Goal: Information Seeking & Learning: Check status

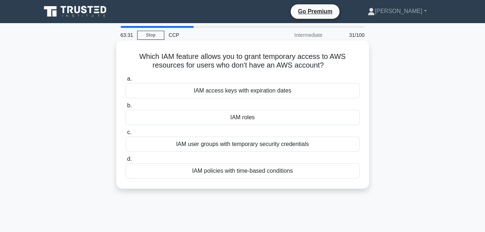
click at [286, 115] on div "IAM roles" at bounding box center [243, 117] width 234 height 15
click at [126, 108] on input "b. IAM roles" at bounding box center [126, 105] width 0 height 5
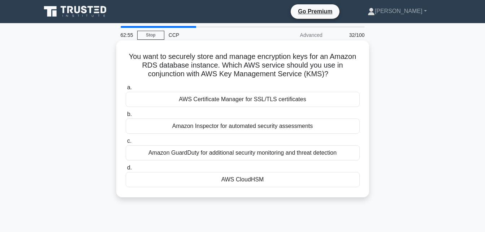
click at [277, 178] on div "AWS CloudHSM" at bounding box center [243, 179] width 234 height 15
click at [126, 170] on input "d. AWS CloudHSM" at bounding box center [126, 168] width 0 height 5
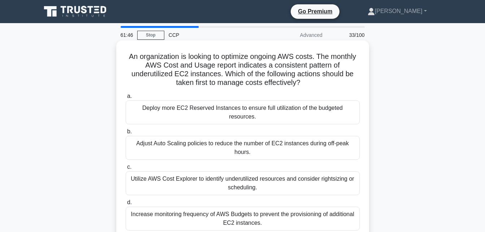
click at [250, 136] on div "Adjust Auto Scaling policies to reduce the number of EC2 instances during off-p…" at bounding box center [243, 148] width 234 height 24
click at [126, 134] on input "b. Adjust Auto Scaling policies to reduce the number of EC2 instances during of…" at bounding box center [126, 131] width 0 height 5
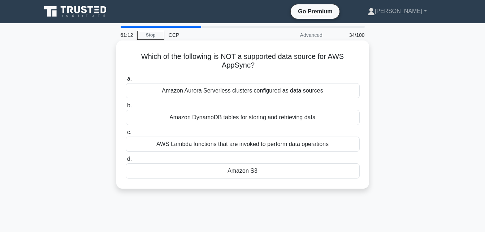
click at [253, 170] on div "Amazon S3" at bounding box center [243, 170] width 234 height 15
click at [126, 162] on input "d. Amazon S3" at bounding box center [126, 159] width 0 height 5
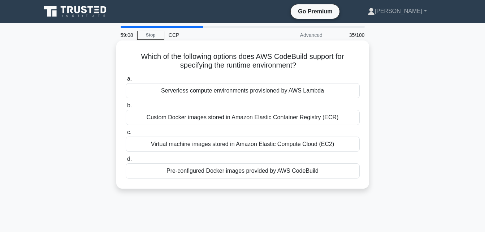
click at [299, 94] on div "Serverless compute environments provisioned by AWS Lambda" at bounding box center [243, 90] width 234 height 15
click at [126, 81] on input "a. Serverless compute environments provisioned by AWS Lambda" at bounding box center [126, 79] width 0 height 5
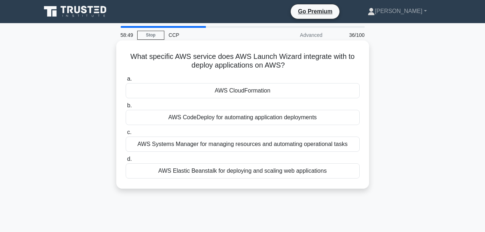
click at [283, 174] on div "AWS Elastic Beanstalk for deploying and scaling web applications" at bounding box center [243, 170] width 234 height 15
click at [126, 162] on input "d. AWS Elastic Beanstalk for deploying and scaling web applications" at bounding box center [126, 159] width 0 height 5
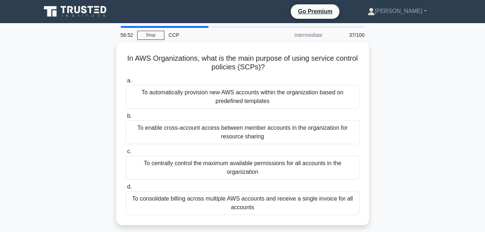
click at [283, 174] on div "To centrally control the maximum available permissions for all accounts in the …" at bounding box center [243, 168] width 234 height 24
click at [126, 154] on input "c. To centrally control the maximum available permissions for all accounts in t…" at bounding box center [126, 151] width 0 height 5
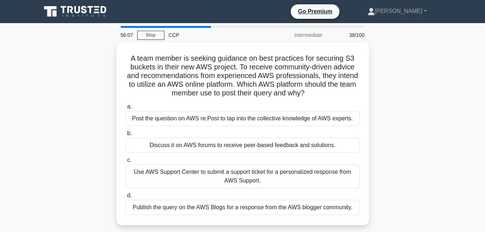
click at [283, 174] on div "Use AWS Support Center to submit a support ticket for a personalized response f…" at bounding box center [243, 176] width 234 height 24
click at [126, 163] on input "c. Use AWS Support Center to submit a support ticket for a personalized respons…" at bounding box center [126, 160] width 0 height 5
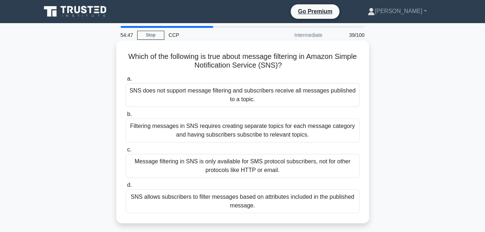
click at [280, 203] on div "SNS allows subscribers to filter messages based on attributes included in the p…" at bounding box center [243, 201] width 234 height 24
click at [126, 188] on input "d. SNS allows subscribers to filter messages based on attributes included in th…" at bounding box center [126, 185] width 0 height 5
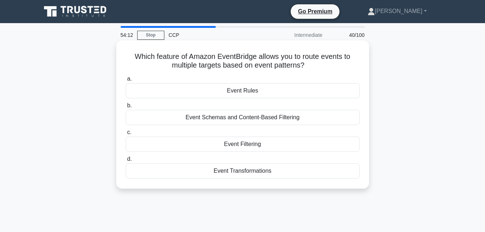
click at [278, 119] on div "Event Schemas and Content-Based Filtering" at bounding box center [243, 117] width 234 height 15
click at [126, 108] on input "b. Event Schemas and Content-Based Filtering" at bounding box center [126, 105] width 0 height 5
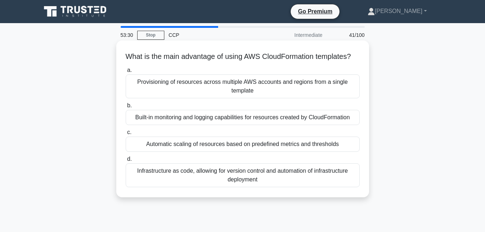
click at [276, 187] on div "Infrastructure as code, allowing for version control and automation of infrastr…" at bounding box center [243, 175] width 234 height 24
click at [126, 162] on input "d. Infrastructure as code, allowing for version control and automation of infra…" at bounding box center [126, 159] width 0 height 5
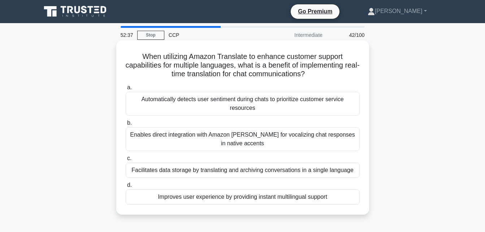
click at [273, 198] on div "Improves user experience by providing instant multilingual support" at bounding box center [243, 196] width 234 height 15
click at [126, 188] on input "d. Improves user experience by providing instant multilingual support" at bounding box center [126, 185] width 0 height 5
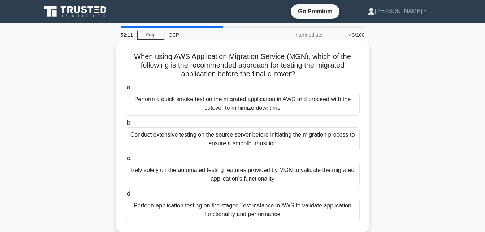
click at [284, 210] on div "Perform application testing on the staged Test instance in AWS to validate appl…" at bounding box center [243, 210] width 234 height 24
click at [126, 196] on input "d. Perform application testing on the staged Test instance in AWS to validate a…" at bounding box center [126, 194] width 0 height 5
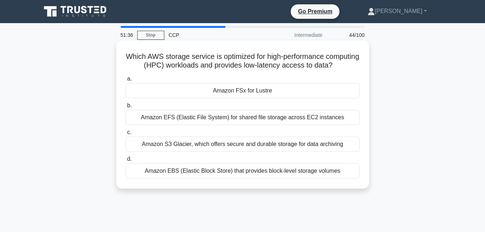
click at [268, 179] on div "Amazon EBS (Elastic Block Store) that provides block-level storage volumes" at bounding box center [243, 170] width 234 height 15
click at [126, 162] on input "d. Amazon EBS (Elastic Block Store) that provides block-level storage volumes" at bounding box center [126, 159] width 0 height 5
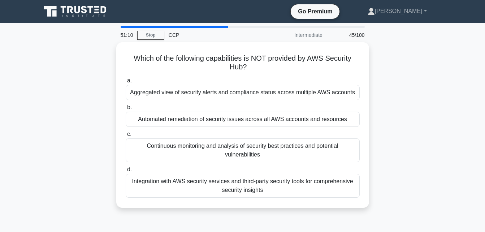
click at [268, 183] on div "Integration with AWS security services and third-party security tools for compr…" at bounding box center [243, 186] width 234 height 24
click at [126, 172] on input "d. Integration with AWS security services and third-party security tools for co…" at bounding box center [126, 169] width 0 height 5
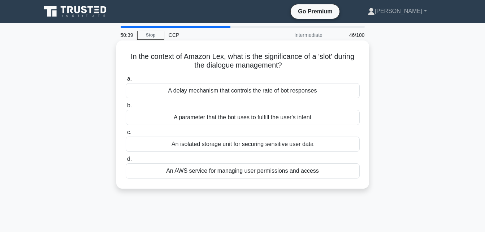
click at [267, 175] on div "An AWS service for managing user permissions and access" at bounding box center [243, 170] width 234 height 15
click at [126, 162] on input "d. An AWS service for managing user permissions and access" at bounding box center [126, 159] width 0 height 5
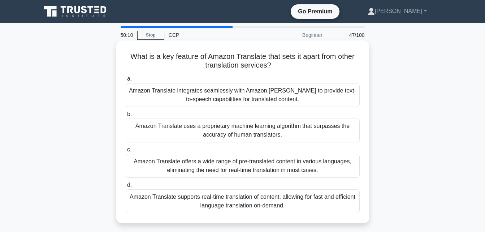
click at [232, 170] on div "Amazon Translate offers a wide range of pre-translated content in various langu…" at bounding box center [243, 166] width 234 height 24
click at [126, 152] on input "c. Amazon Translate offers a wide range of pre-translated content in various la…" at bounding box center [126, 149] width 0 height 5
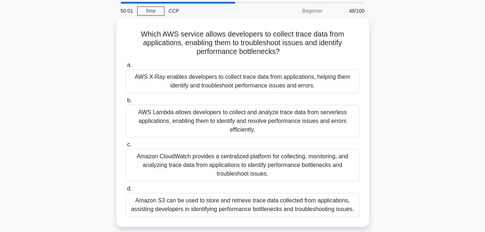
scroll to position [25, 0]
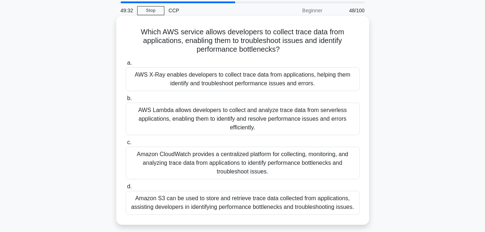
click at [231, 170] on div "Amazon CloudWatch provides a centralized platform for collecting, monitoring, a…" at bounding box center [243, 163] width 234 height 33
click at [126, 145] on input "c. Amazon CloudWatch provides a centralized platform for collecting, monitoring…" at bounding box center [126, 142] width 0 height 5
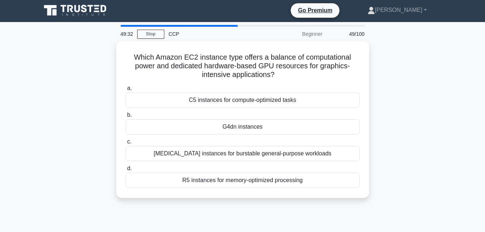
scroll to position [0, 0]
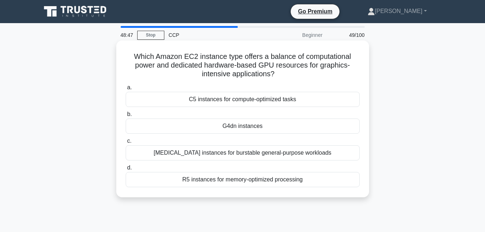
click at [227, 99] on div "C5 instances for compute-optimized tasks" at bounding box center [243, 99] width 234 height 15
click at [126, 90] on input "a. C5 instances for compute-optimized tasks" at bounding box center [126, 87] width 0 height 5
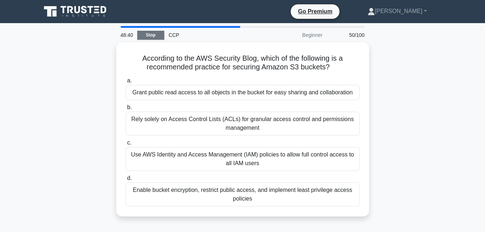
click at [146, 32] on link "Stop" at bounding box center [150, 35] width 27 height 9
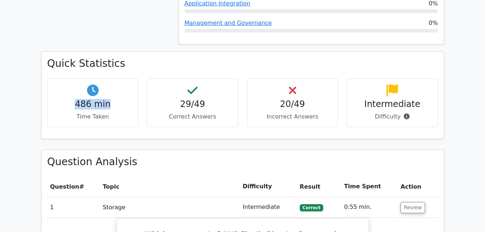
drag, startPoint x: 111, startPoint y: 78, endPoint x: 75, endPoint y: 76, distance: 36.2
click at [75, 99] on h4 "486 min" at bounding box center [92, 104] width 79 height 10
drag, startPoint x: 75, startPoint y: 76, endPoint x: 111, endPoint y: 87, distance: 37.7
click at [111, 112] on p "Time Taken" at bounding box center [92, 116] width 79 height 9
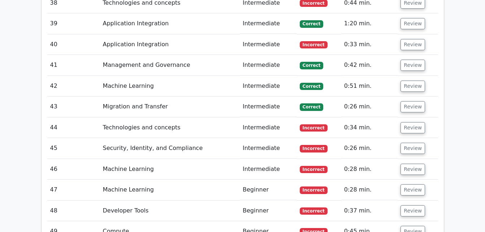
scroll to position [1813, 0]
click at [409, 226] on button "Review" at bounding box center [413, 231] width 25 height 11
click at [405, 226] on button "Review" at bounding box center [413, 231] width 25 height 11
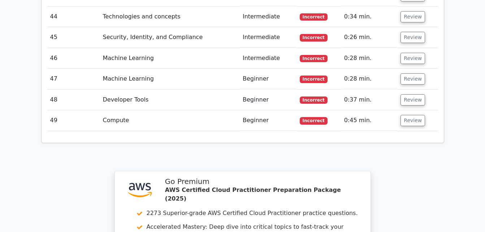
scroll to position [1925, 0]
click at [413, 115] on button "Review" at bounding box center [413, 120] width 25 height 11
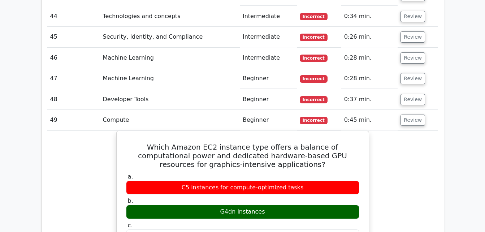
scroll to position [1857, 0]
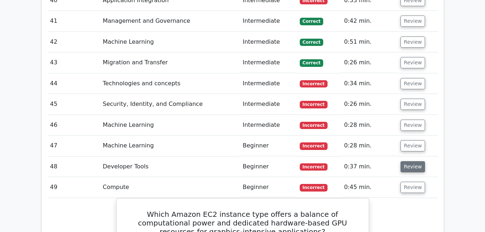
click at [414, 161] on button "Review" at bounding box center [413, 166] width 25 height 11
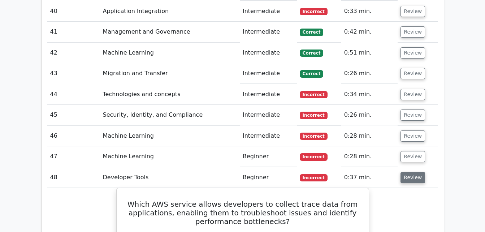
scroll to position [1846, 0]
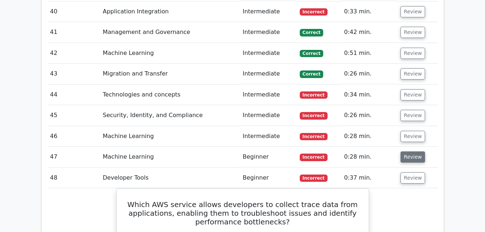
click at [413, 151] on button "Review" at bounding box center [413, 156] width 25 height 11
click at [408, 131] on button "Review" at bounding box center [413, 136] width 25 height 11
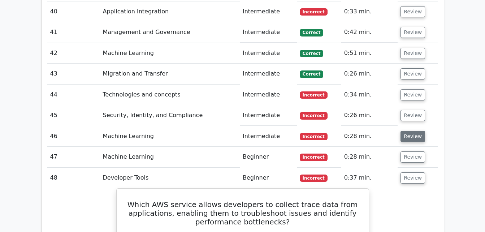
click at [408, 131] on button "Review" at bounding box center [413, 136] width 25 height 11
click at [337, 147] on td "Incorrect" at bounding box center [319, 157] width 44 height 21
click at [401, 151] on button "Review" at bounding box center [413, 156] width 25 height 11
